Goal: Task Accomplishment & Management: Manage account settings

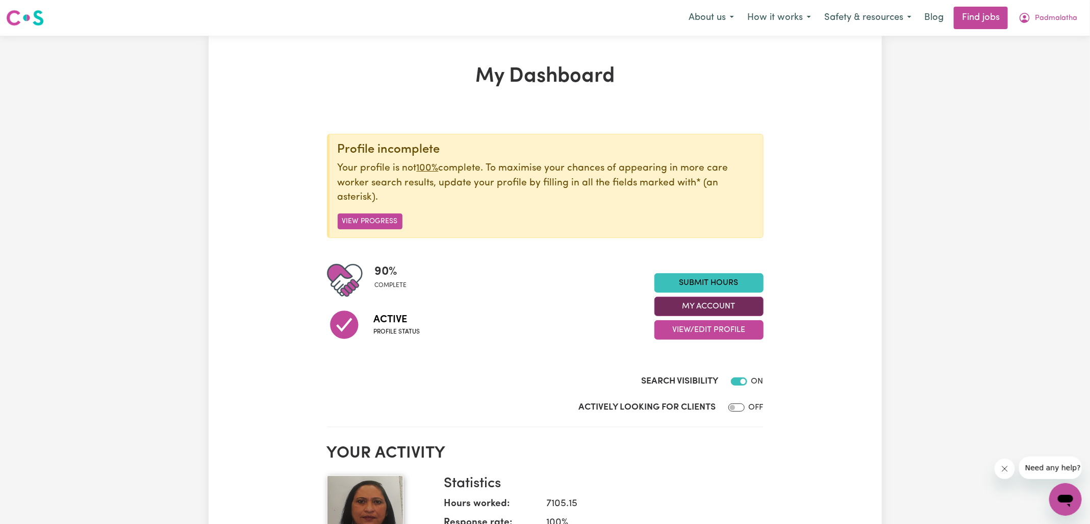
click at [687, 308] on button "My Account" at bounding box center [709, 305] width 109 height 19
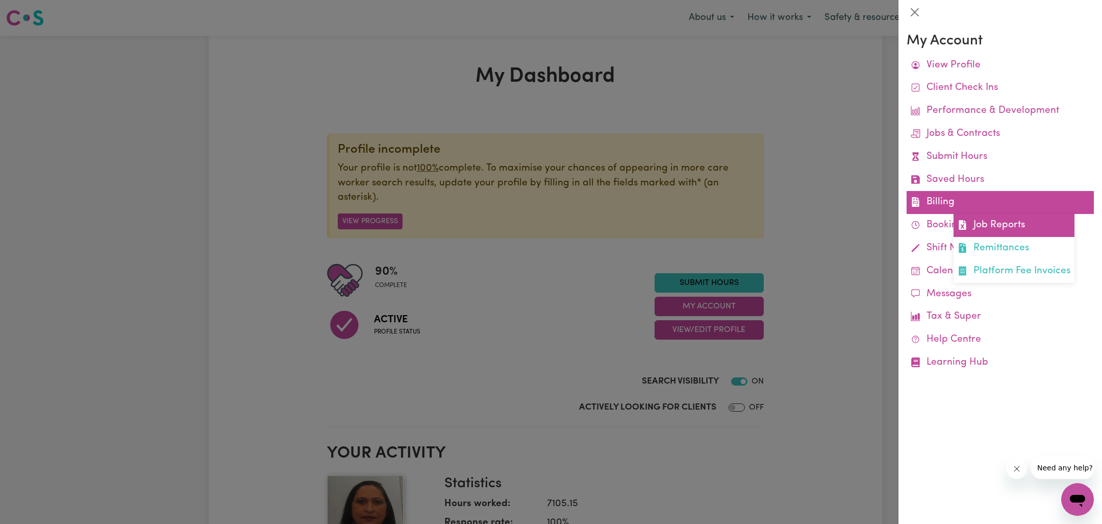
click at [989, 227] on link "Job Reports" at bounding box center [1014, 225] width 121 height 23
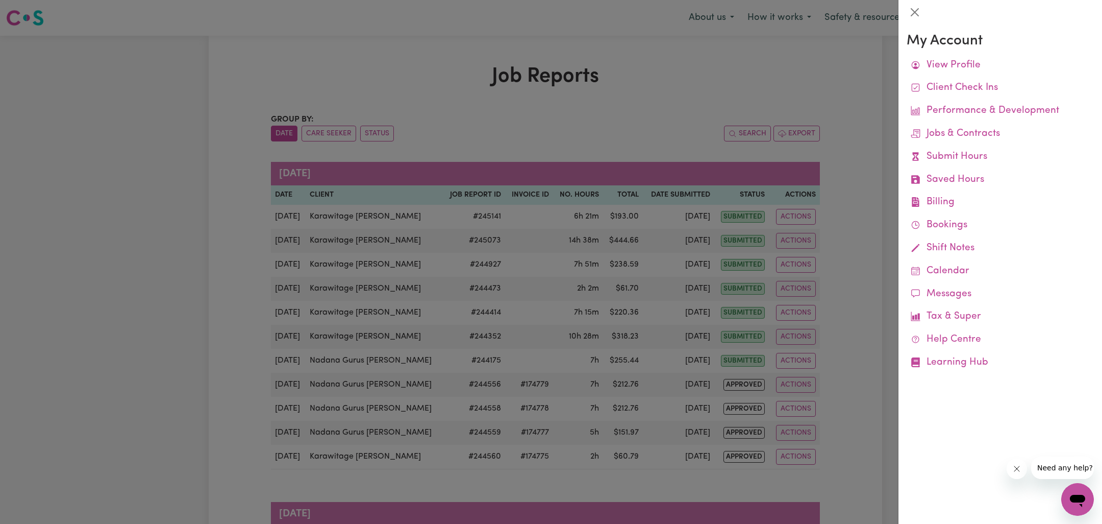
click at [701, 71] on div at bounding box center [551, 262] width 1102 height 524
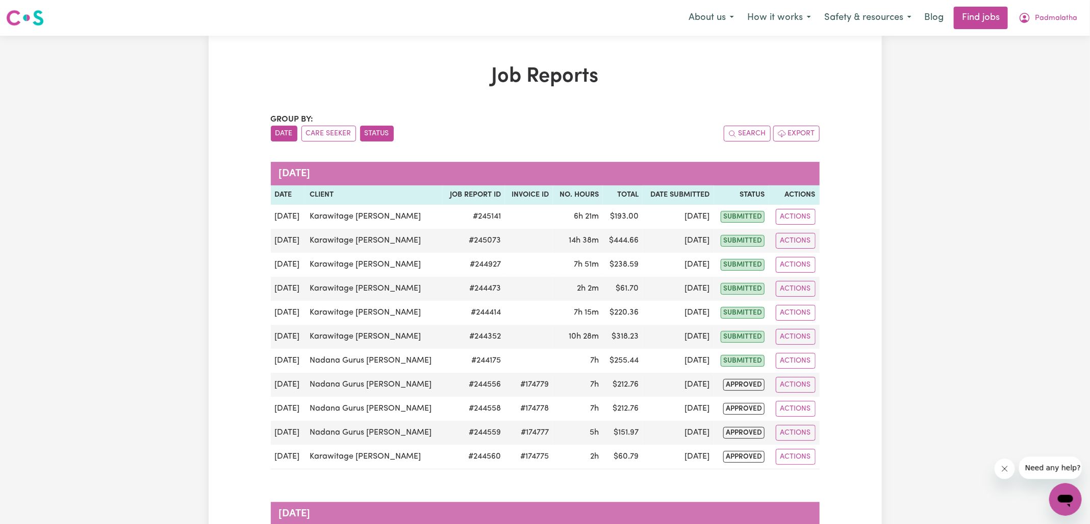
click at [368, 128] on button "Status" at bounding box center [377, 134] width 34 height 16
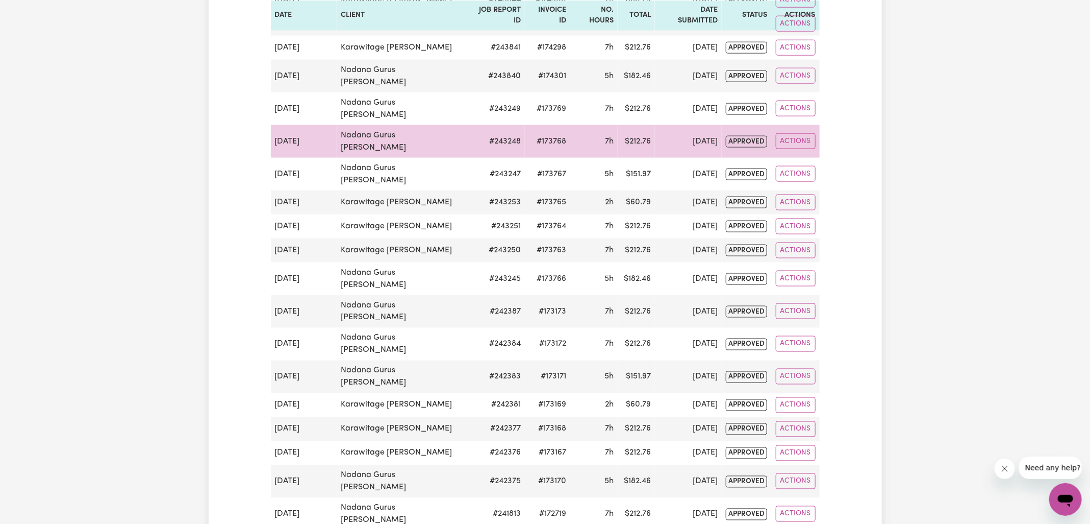
scroll to position [817, 0]
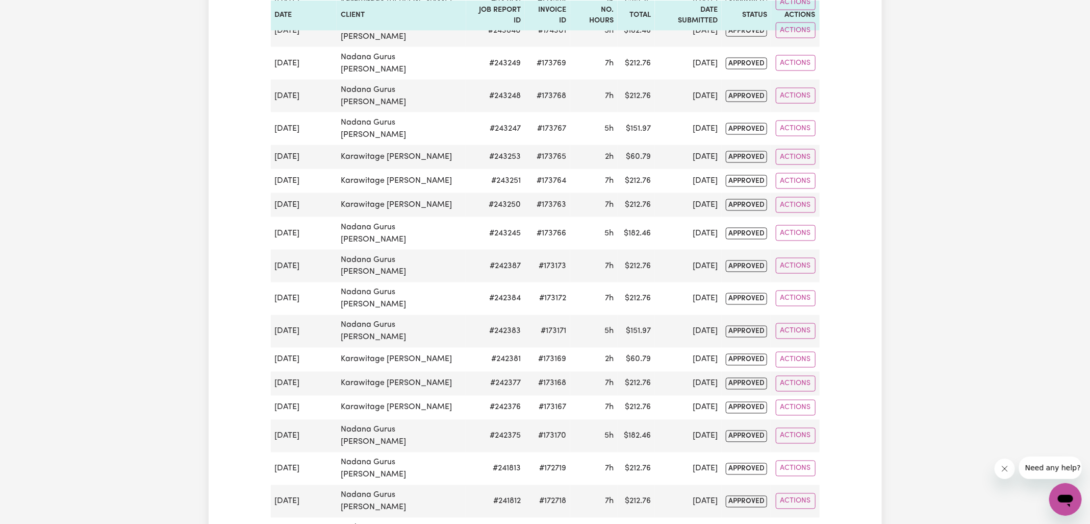
copy td "172720"
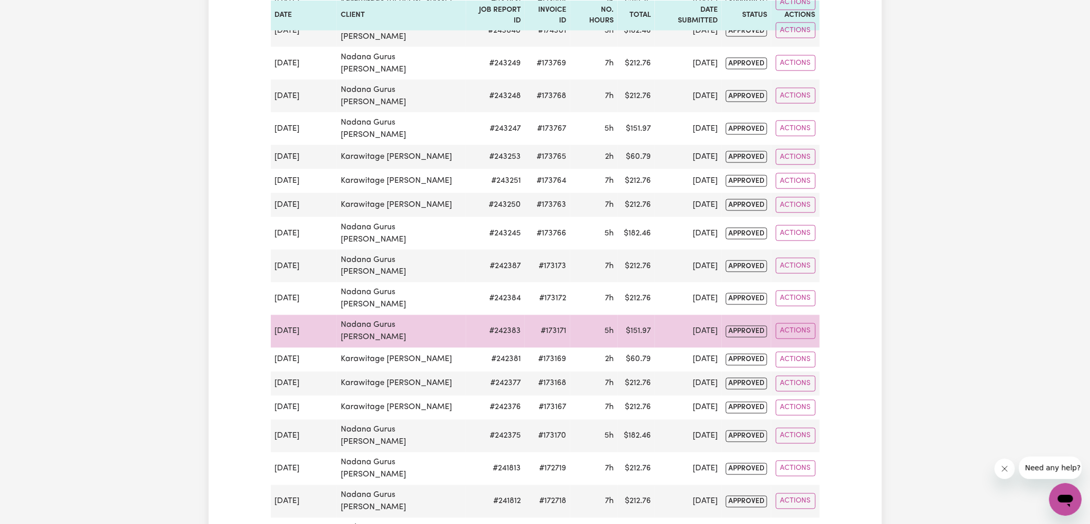
copy td "172721"
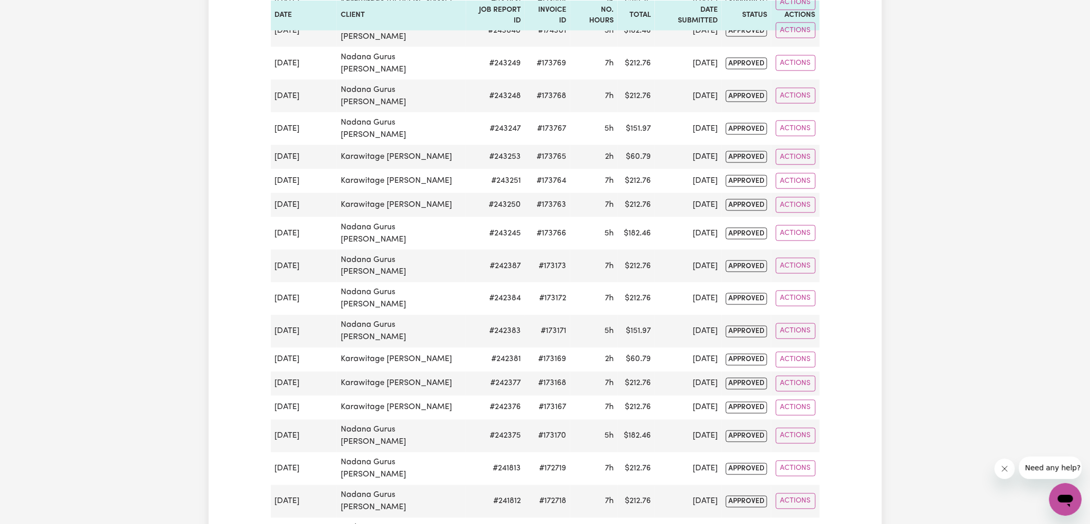
copy td "172722"
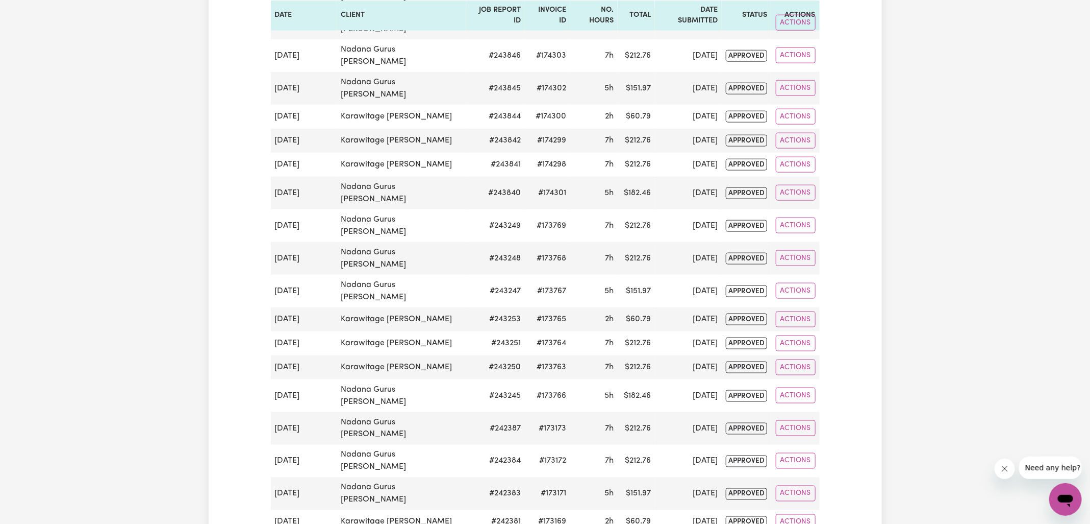
scroll to position [595, 0]
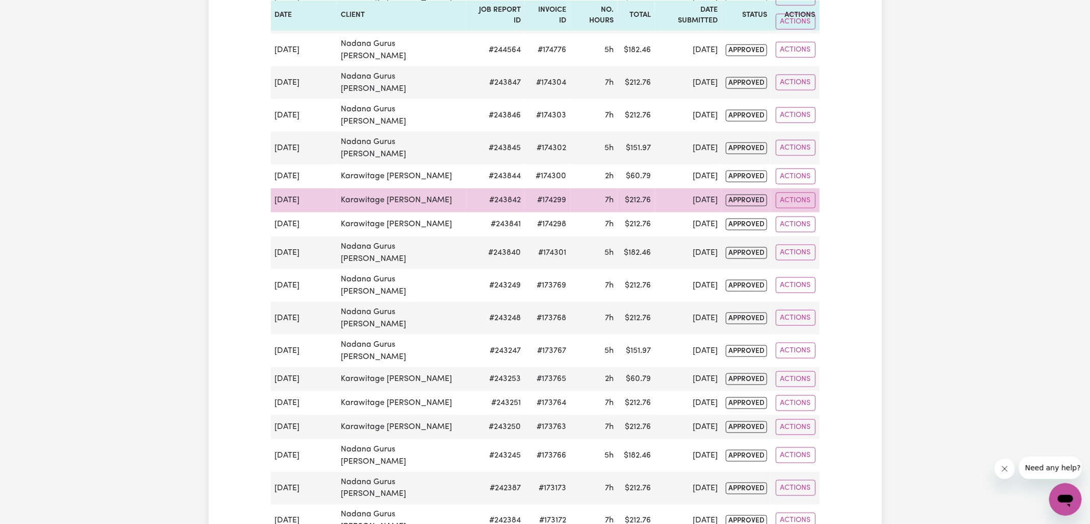
click at [548, 188] on td "#174299" at bounding box center [547, 200] width 45 height 24
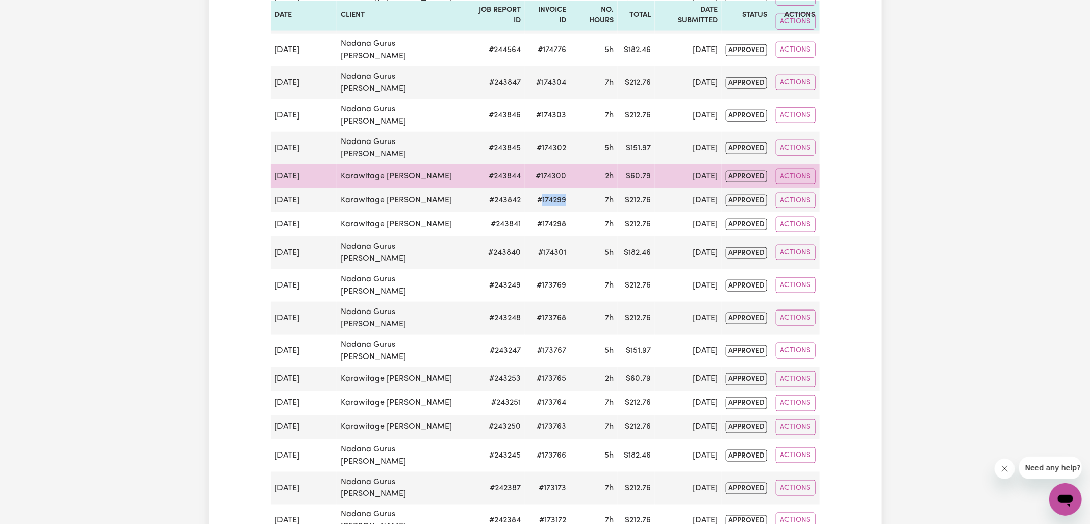
click at [552, 164] on td "#174300" at bounding box center [547, 176] width 45 height 24
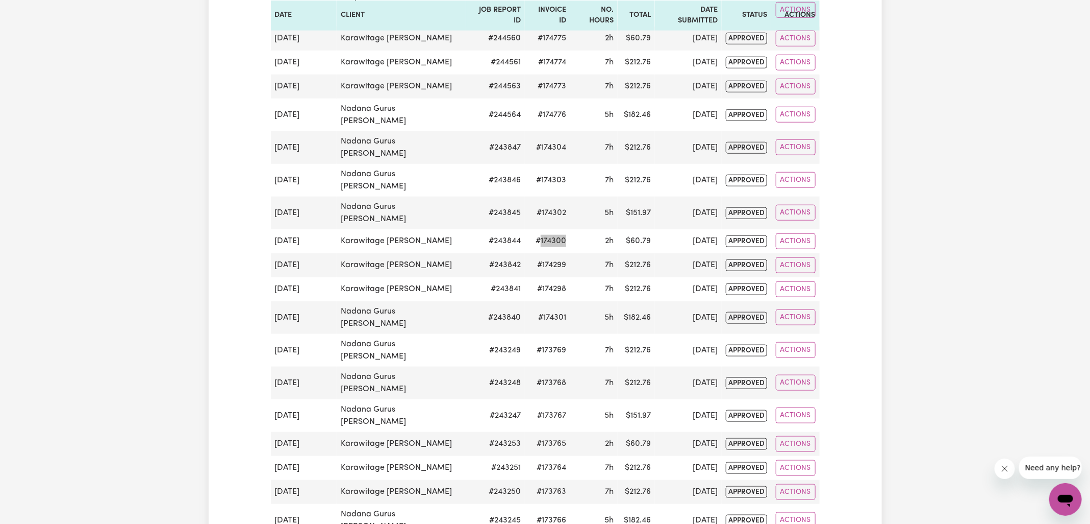
scroll to position [464, 0]
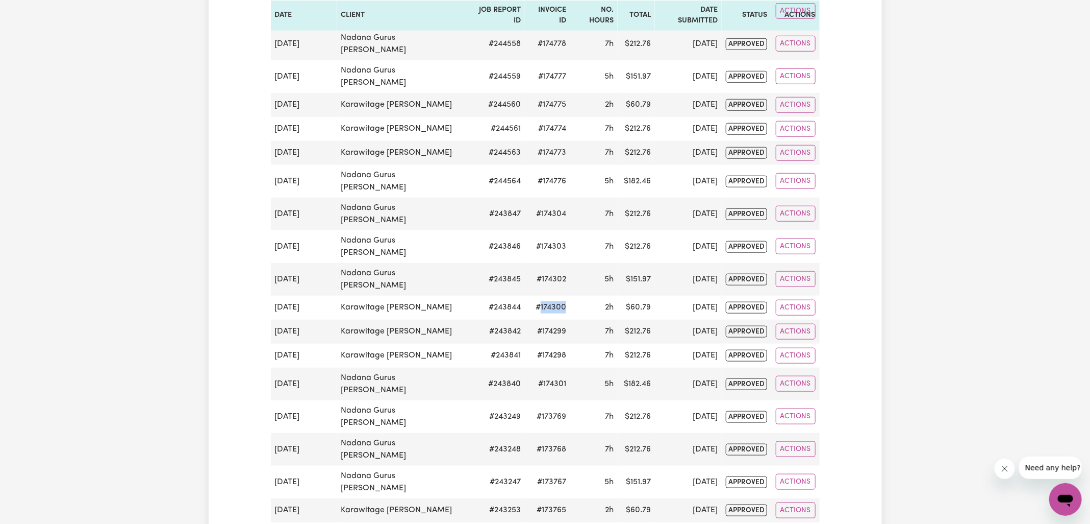
click at [554, 141] on td "#174773" at bounding box center [547, 153] width 45 height 24
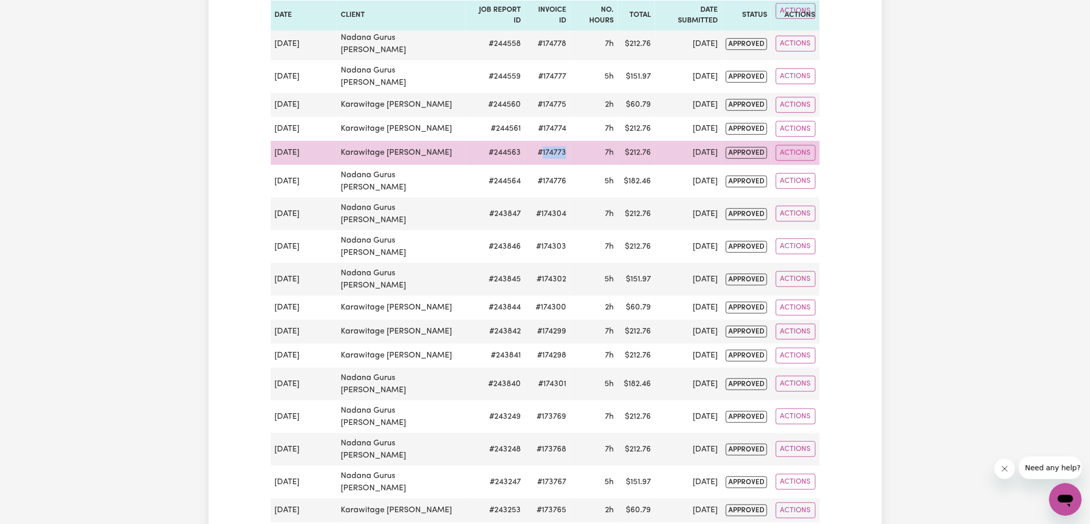
click at [554, 141] on td "#174773" at bounding box center [547, 153] width 45 height 24
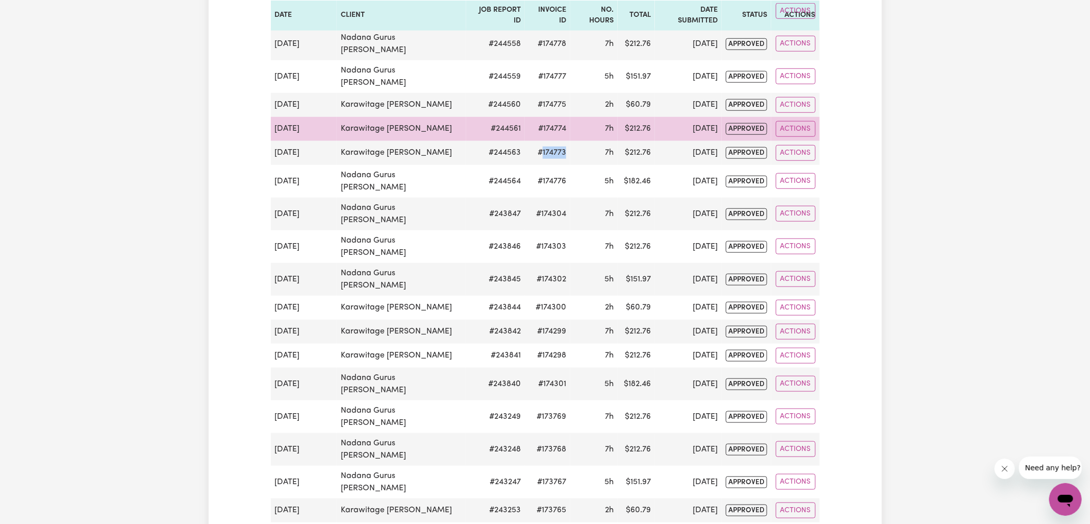
click at [555, 117] on td "#174774" at bounding box center [547, 129] width 45 height 24
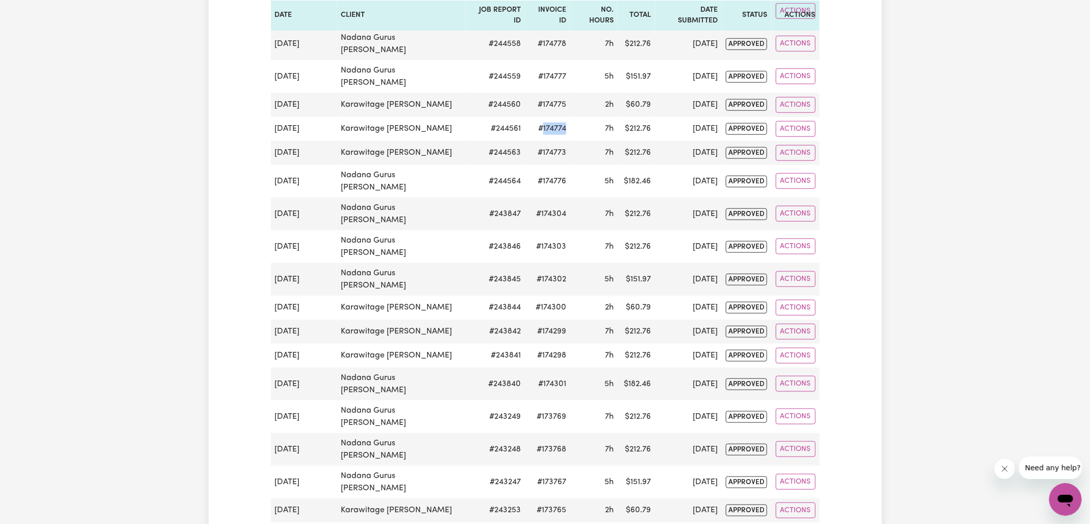
copy td "174774"
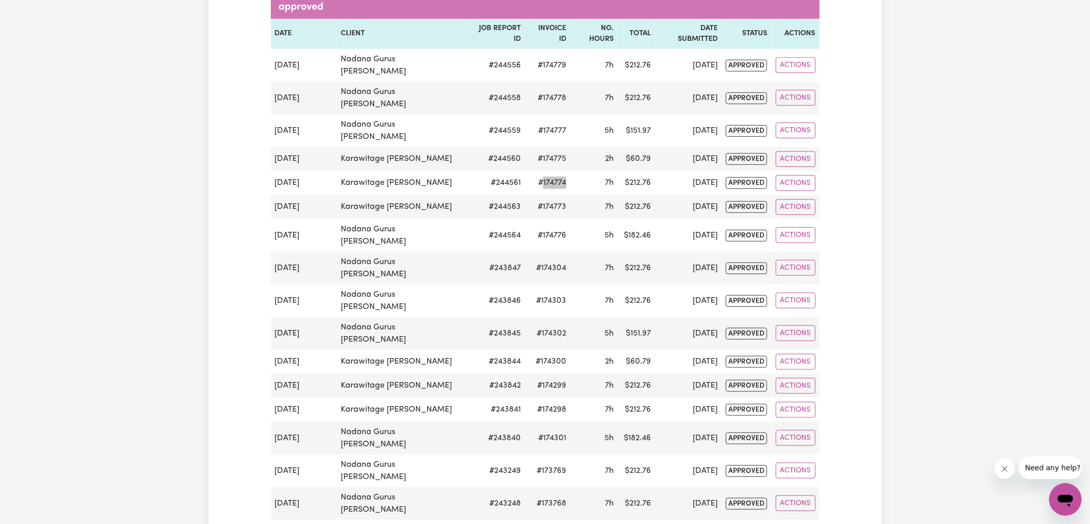
scroll to position [331, 0]
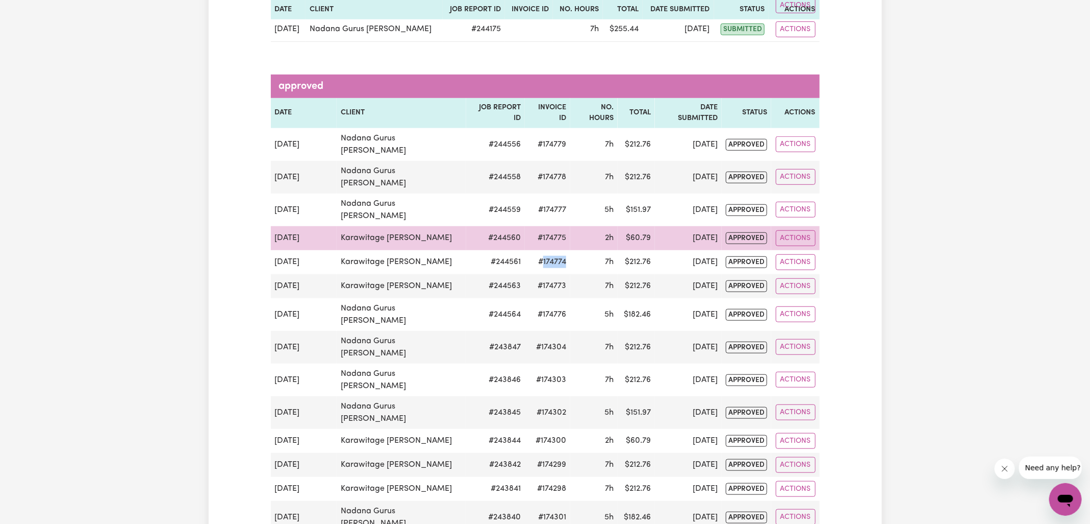
click at [551, 226] on td "#174775" at bounding box center [547, 238] width 45 height 24
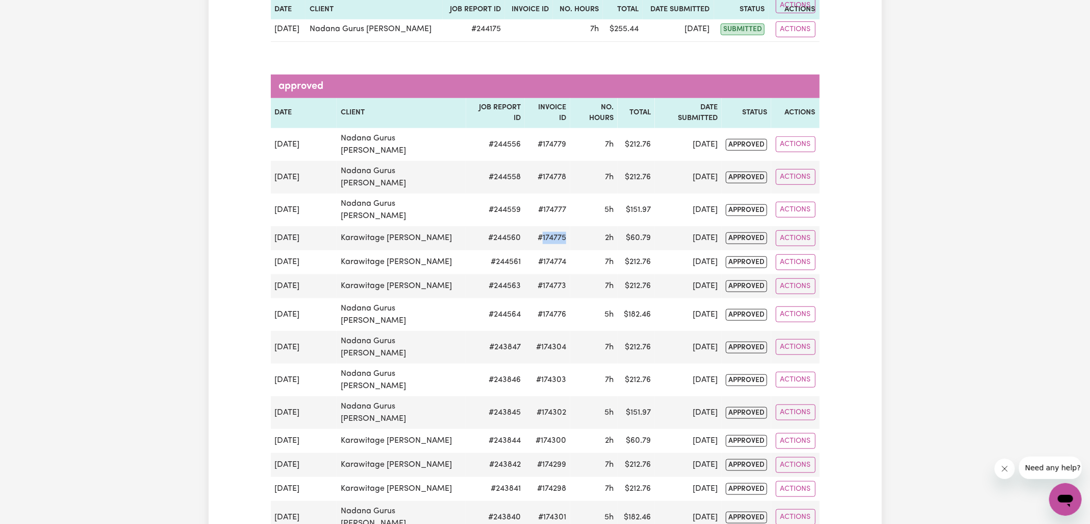
copy td "174775"
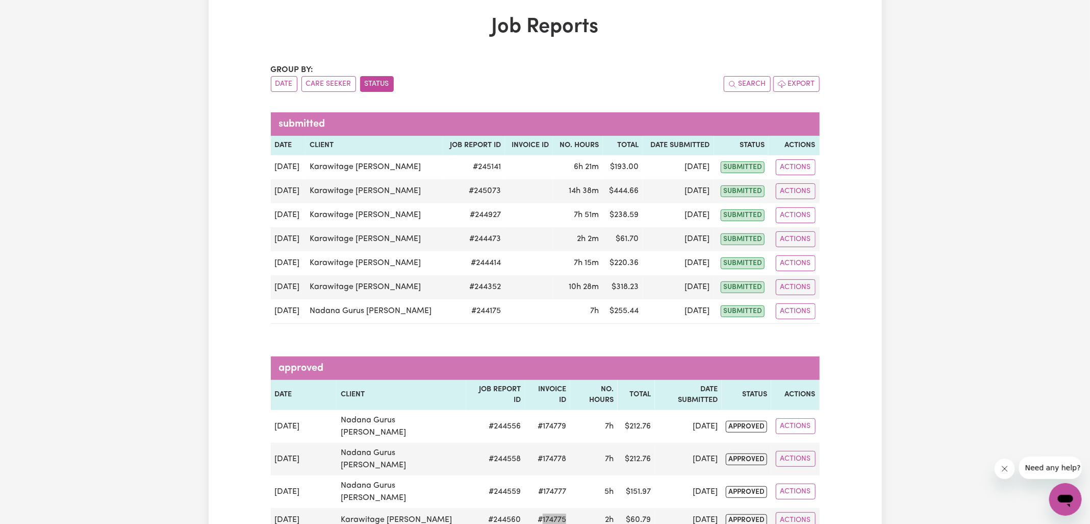
scroll to position [0, 0]
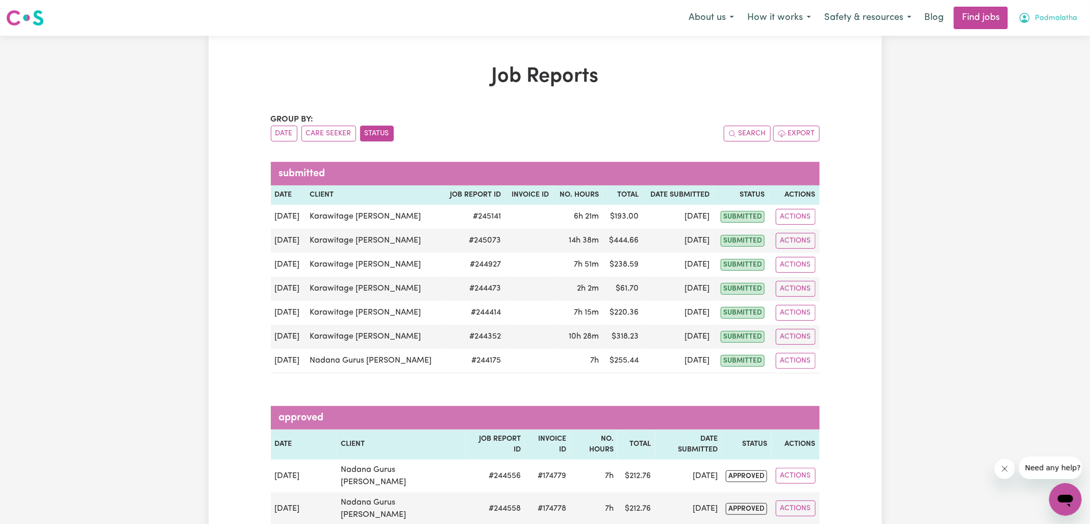
click at [1022, 18] on icon "My Account" at bounding box center [1025, 18] width 10 height 10
click at [1020, 79] on link "Logout" at bounding box center [1043, 77] width 81 height 19
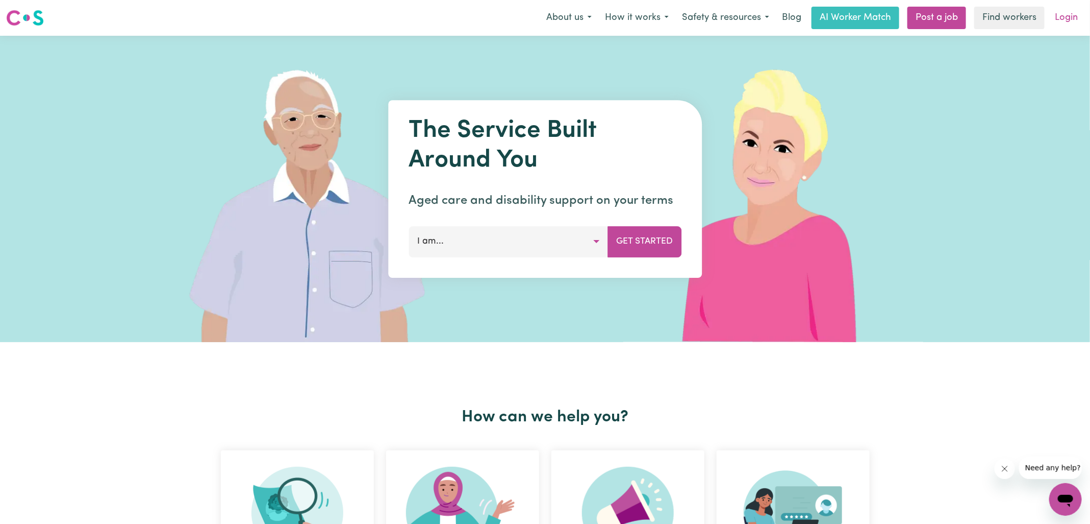
click at [1068, 11] on link "Login" at bounding box center [1066, 18] width 35 height 22
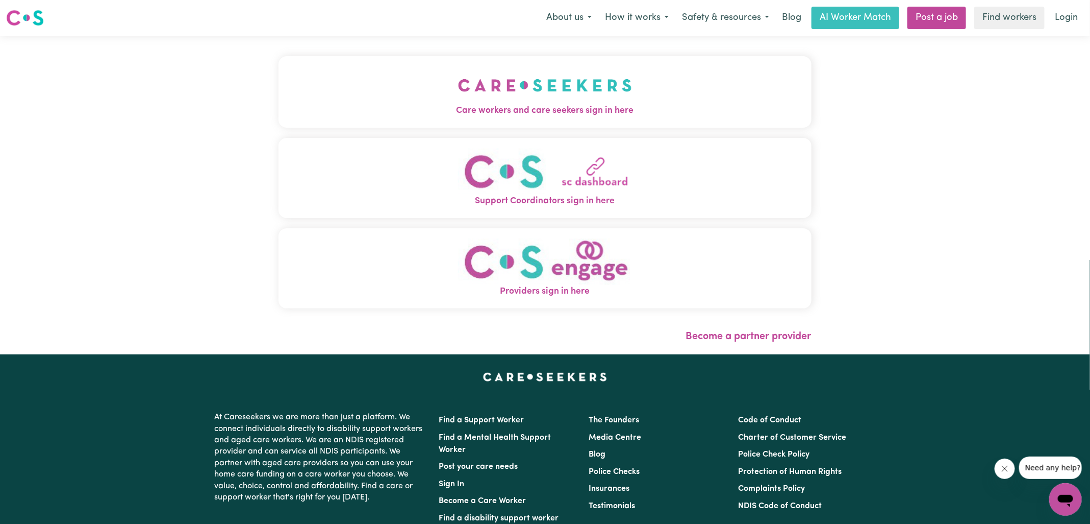
click at [666, 115] on span "Care workers and care seekers sign in here" at bounding box center [545, 110] width 533 height 13
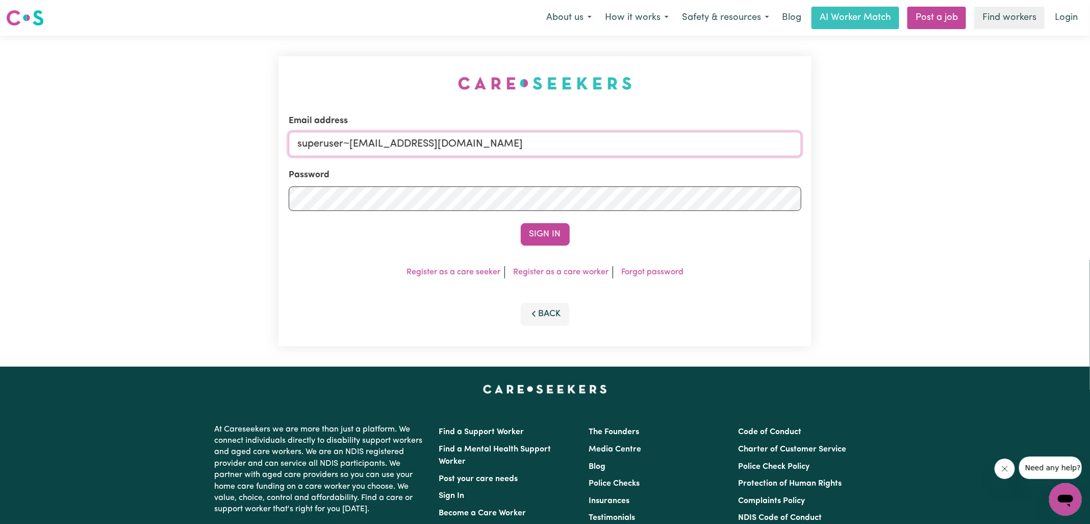
click at [511, 145] on input "superuser~[EMAIL_ADDRESS][DOMAIN_NAME]" at bounding box center [545, 144] width 513 height 24
type input "[PERSON_NAME][EMAIL_ADDRESS][DOMAIN_NAME]"
click at [521, 223] on button "Sign In" at bounding box center [545, 234] width 49 height 22
